Goal: Transaction & Acquisition: Purchase product/service

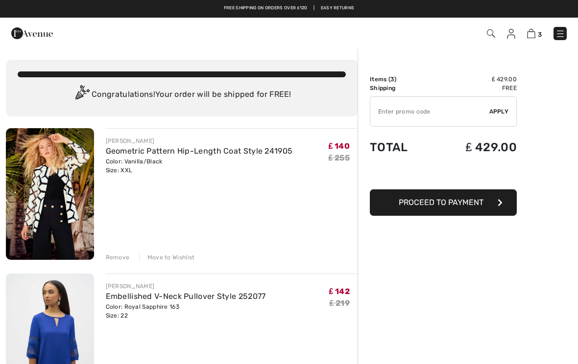
click at [561, 34] on img at bounding box center [560, 34] width 10 height 10
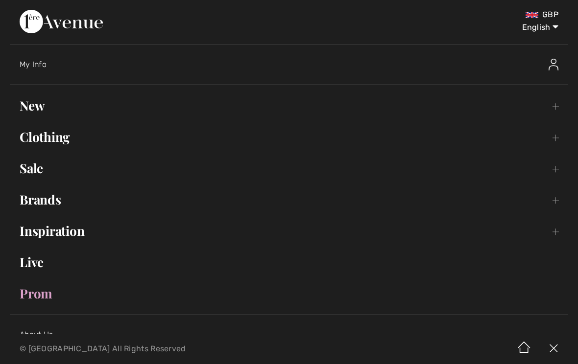
click at [53, 167] on link "Sale Toggle submenu" at bounding box center [289, 169] width 558 height 22
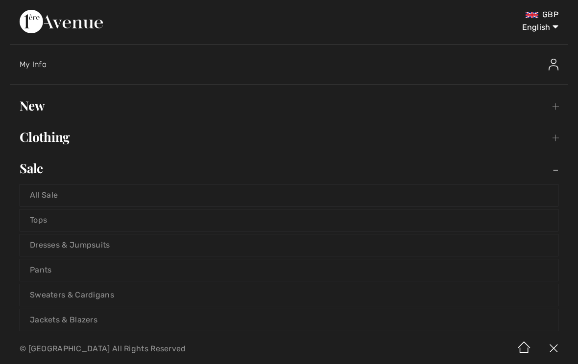
click at [242, 198] on link "All Sale" at bounding box center [289, 196] width 538 height 22
click at [318, 193] on link "All Sale" at bounding box center [289, 196] width 538 height 22
click at [437, 186] on link "All Sale" at bounding box center [289, 196] width 538 height 22
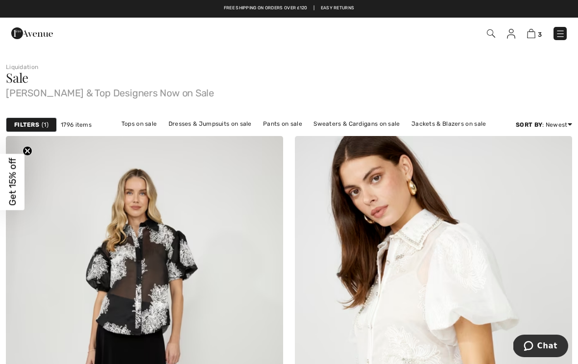
click at [37, 122] on strong "Filters" at bounding box center [26, 124] width 25 height 9
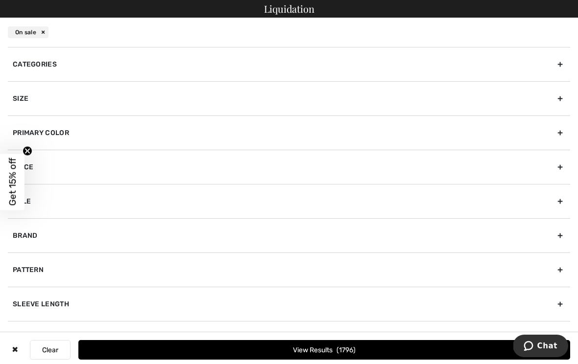
click at [559, 97] on div "Size" at bounding box center [289, 98] width 562 height 34
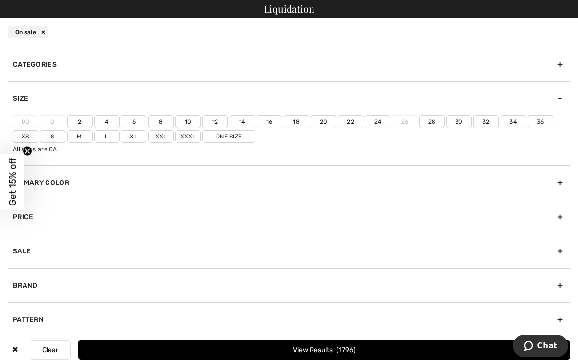
click at [351, 122] on label "22" at bounding box center [350, 122] width 25 height 13
click at [0, 0] on input"] "22" at bounding box center [0, 0] width 0 height 0
click at [377, 127] on label "24" at bounding box center [377, 122] width 25 height 13
click at [0, 0] on input"] "24" at bounding box center [0, 0] width 0 height 0
click at [164, 139] on label "Xxl" at bounding box center [160, 136] width 25 height 13
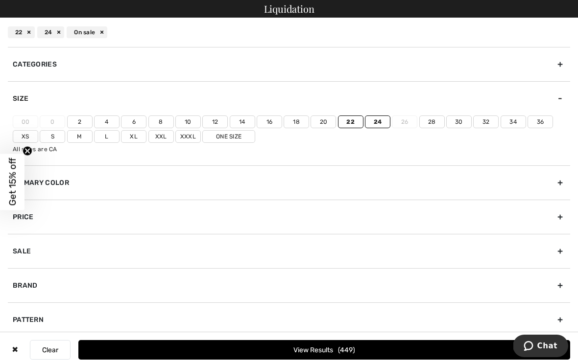
click at [0, 0] on input"] "Xxl" at bounding box center [0, 0] width 0 height 0
click at [435, 349] on button "View Results 534" at bounding box center [324, 350] width 492 height 20
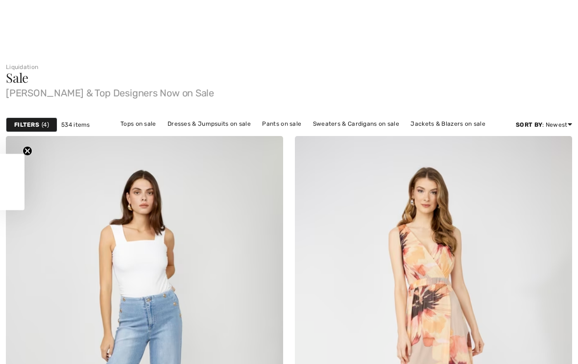
checkbox input "true"
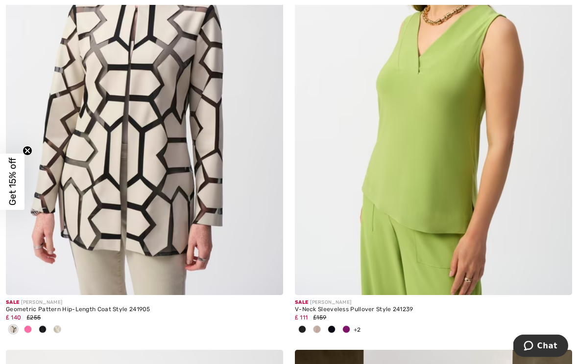
scroll to position [6043, 0]
click at [458, 200] on img at bounding box center [433, 88] width 277 height 416
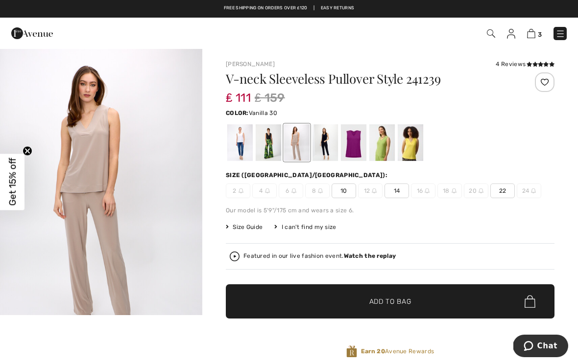
click at [239, 144] on div at bounding box center [239, 142] width 25 height 37
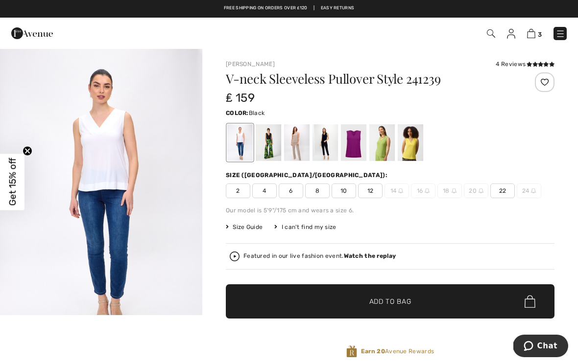
click at [271, 148] on div at bounding box center [268, 142] width 25 height 37
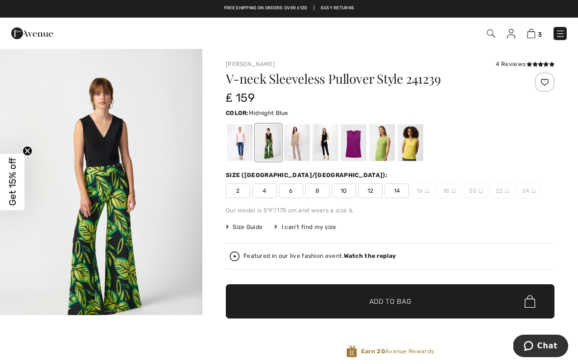
click at [327, 147] on div at bounding box center [324, 142] width 25 height 37
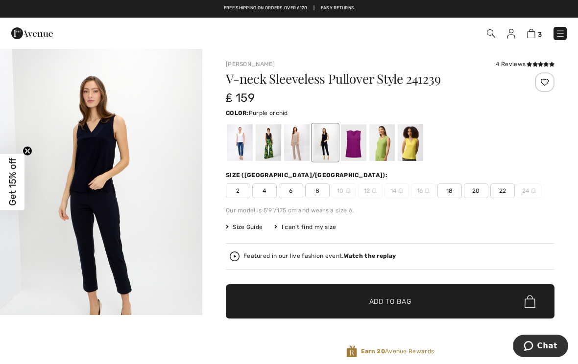
click at [352, 146] on div at bounding box center [353, 142] width 25 height 37
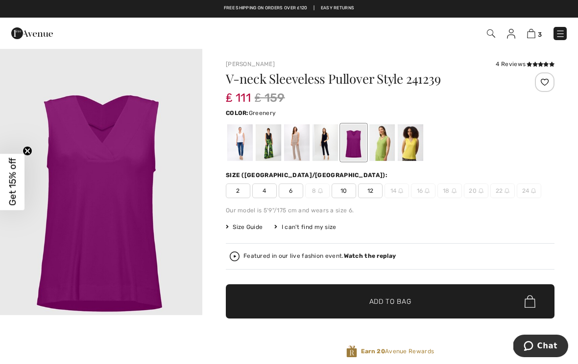
click at [383, 149] on div at bounding box center [381, 142] width 25 height 37
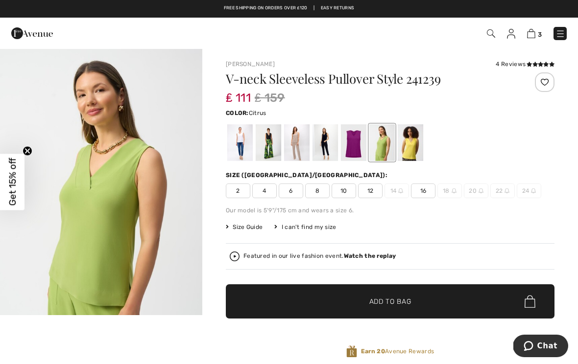
click at [410, 150] on div at bounding box center [410, 142] width 25 height 37
